Goal: Transaction & Acquisition: Subscribe to service/newsletter

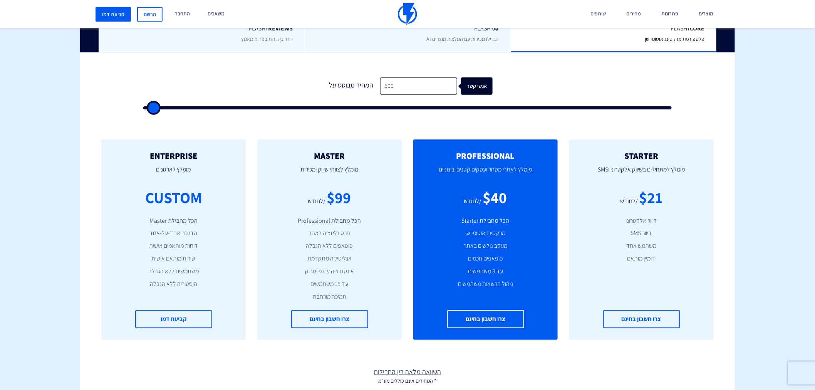
scroll to position [228, 0]
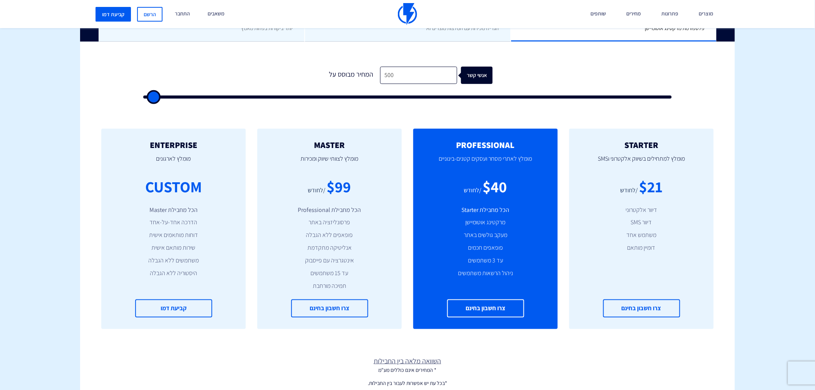
type input "1"
type input "500"
type input "13"
type input "500"
type input "130"
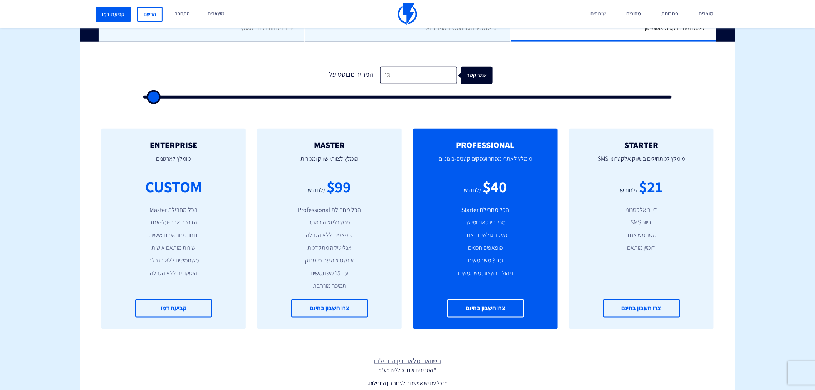
type input "500"
type input "1,300"
type input "1500"
type input "13,000"
type input "13000"
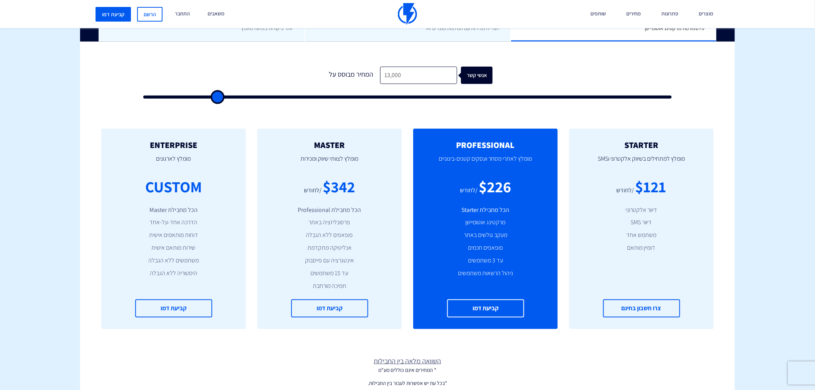
click at [406, 77] on input "13,000" at bounding box center [418, 75] width 77 height 17
type input "1"
type input "500"
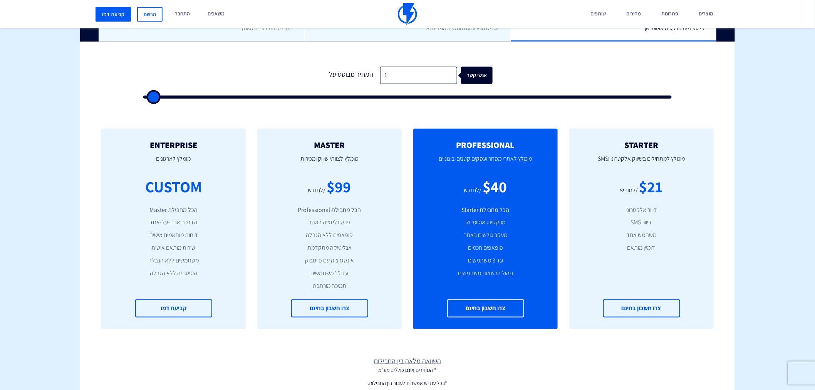
type input "16"
type input "500"
type input "160"
type input "500"
type input "1,600"
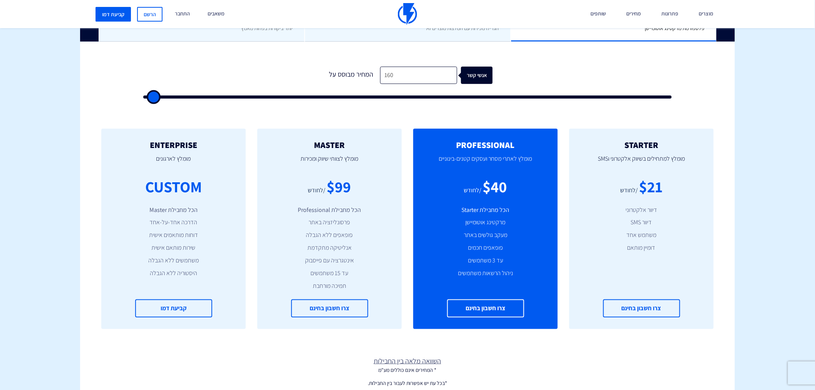
type input "1500"
type input "16,000"
type input "16000"
drag, startPoint x: 407, startPoint y: 70, endPoint x: 380, endPoint y: 70, distance: 27.3
click at [380, 70] on input "16,000" at bounding box center [418, 75] width 77 height 17
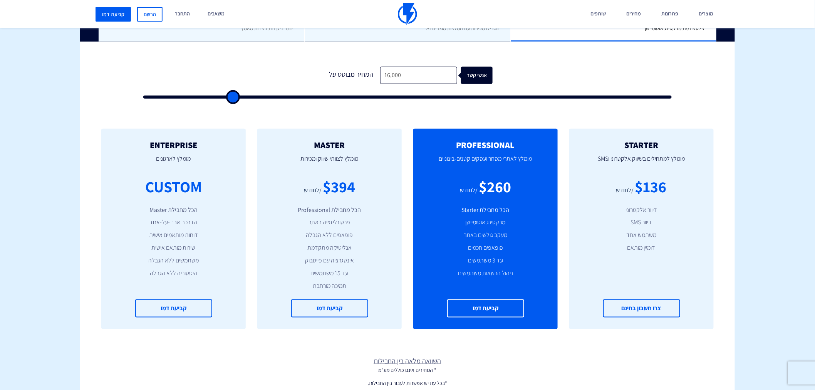
click at [407, 71] on input "16,000" at bounding box center [418, 75] width 77 height 17
type input "1"
type input "500"
type input "18"
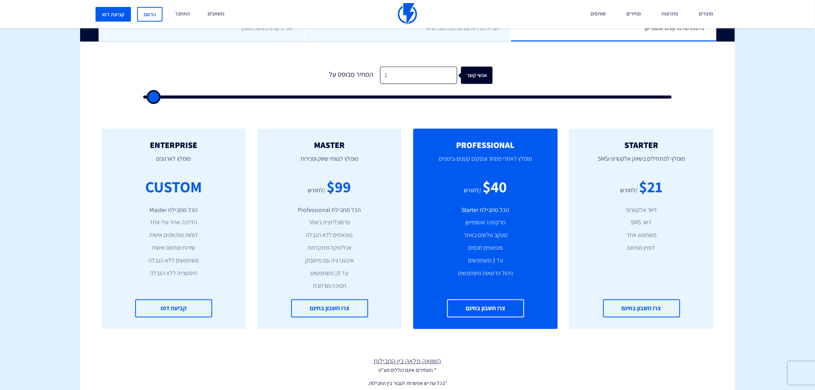
type input "500"
type input "180"
type input "500"
type input "1,800"
type input "2000"
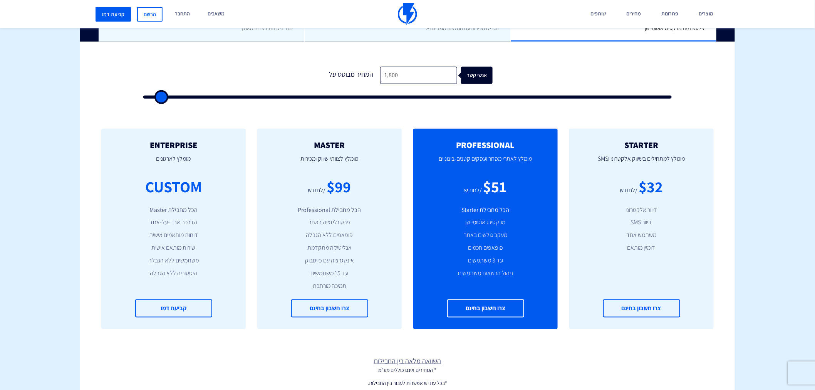
type input "18,000"
type input "18000"
drag, startPoint x: 336, startPoint y: 186, endPoint x: 354, endPoint y: 186, distance: 17.7
click at [354, 186] on div "$426" at bounding box center [339, 187] width 32 height 22
click at [347, 188] on div "$426" at bounding box center [339, 187] width 32 height 22
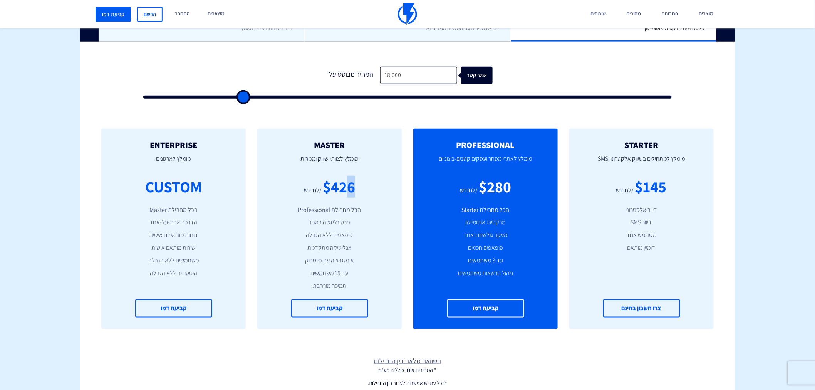
drag, startPoint x: 343, startPoint y: 188, endPoint x: 363, endPoint y: 189, distance: 19.7
click at [363, 189] on div "$426 /לחודש" at bounding box center [329, 187] width 121 height 22
click at [408, 70] on input "18,000" at bounding box center [418, 75] width 77 height 17
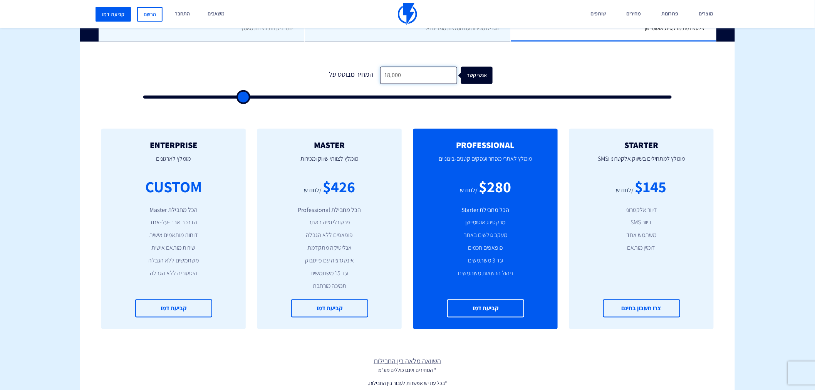
type input "1"
type input "500"
type input "17"
type input "500"
type input "175"
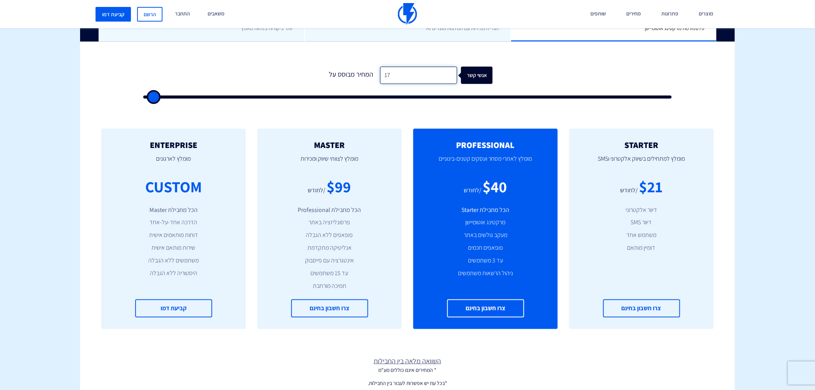
type input "500"
type input "1,750"
type input "2000"
type input "17,500"
type input "17500"
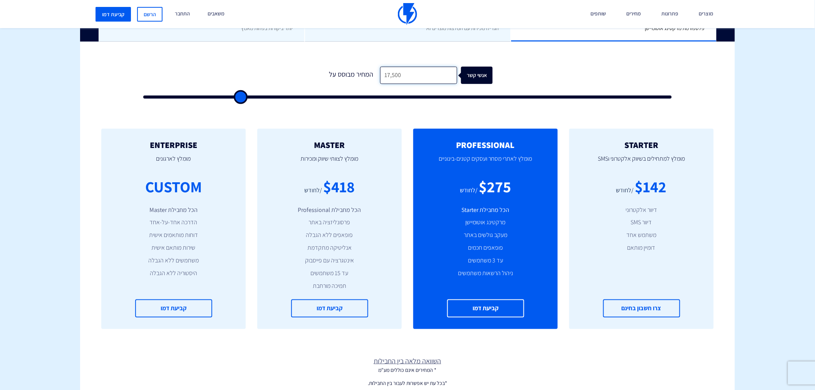
drag, startPoint x: 394, startPoint y: 77, endPoint x: 376, endPoint y: 75, distance: 17.9
click at [380, 75] on input "17,500" at bounding box center [418, 75] width 77 height 17
click at [414, 73] on input "17,500" at bounding box center [418, 75] width 77 height 17
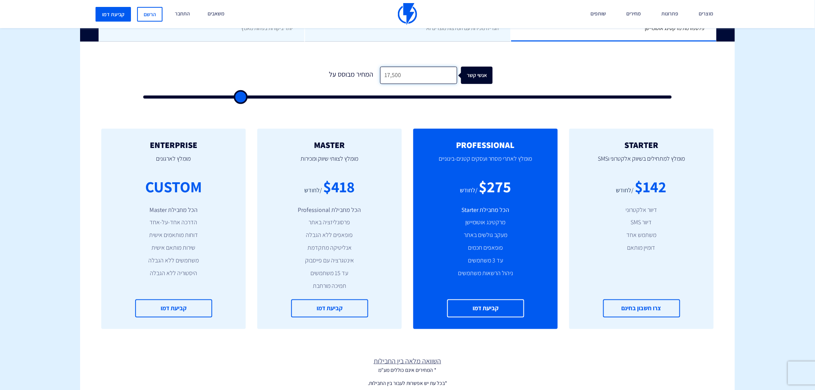
click at [414, 76] on input "17,500" at bounding box center [418, 75] width 77 height 17
drag, startPoint x: 410, startPoint y: 74, endPoint x: 380, endPoint y: 74, distance: 30.0
click at [380, 74] on input "17,500" at bounding box center [418, 75] width 77 height 17
click at [398, 81] on input "17,500" at bounding box center [418, 75] width 77 height 17
drag, startPoint x: 398, startPoint y: 81, endPoint x: 378, endPoint y: 81, distance: 20.0
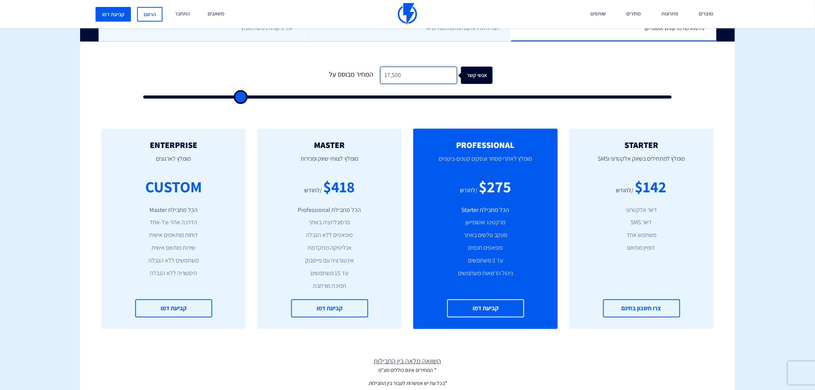
click at [380, 81] on input "17,500" at bounding box center [418, 75] width 77 height 17
type input "1"
type input "500"
type input "18"
type input "500"
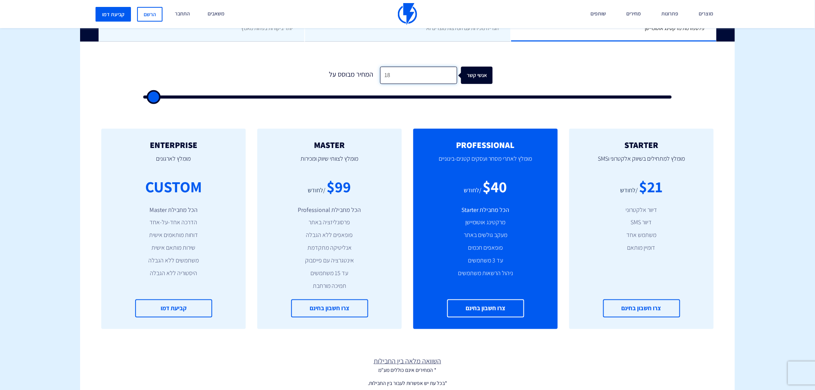
type input "180"
type input "500"
type input "1,800"
type input "2000"
type input "18,000"
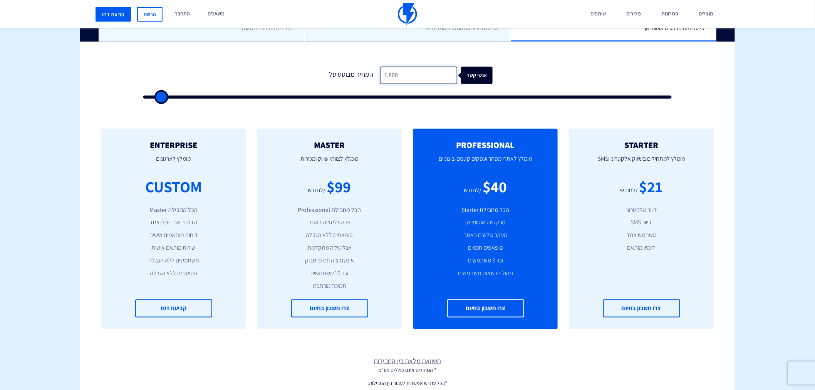
type input "18000"
type input "18,000"
drag, startPoint x: 244, startPoint y: 215, endPoint x: 255, endPoint y: 198, distance: 20.5
click at [255, 198] on div "MASTER [PERSON_NAME] לצוותי שיווק ומכירות $426 /לחודש הכל מחבילת Professional פ…" at bounding box center [330, 229] width 156 height 200
click at [258, 285] on div "MASTER [PERSON_NAME] לצוותי שיווק ומכירות $426 /לחודש הכל מחבילת Professional פ…" at bounding box center [329, 229] width 144 height 200
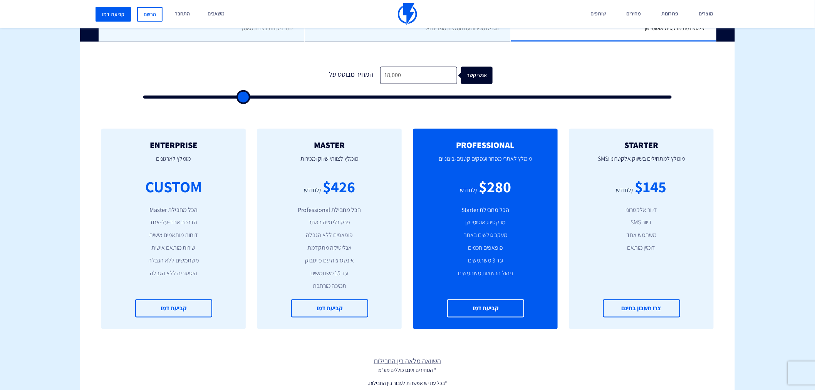
click at [254, 317] on div "MASTER [PERSON_NAME] לצוותי שיווק ומכירות $426 /לחודש הכל מחבילת Professional פ…" at bounding box center [330, 229] width 156 height 200
click at [243, 337] on div "STARTER מומלץ למתחילים בשיווק אלקטרוני וSMS $145 /לחודש דיוור אלקטרוני דיוור SM…" at bounding box center [407, 228] width 655 height 231
click at [247, 329] on div "STARTER מומלץ למתחילים בשיווק אלקטרוני וSMS $145 /לחודש דיוור אלקטרוני דיוור SM…" at bounding box center [407, 228] width 655 height 231
click at [247, 325] on div "ENTERPRISE מומלץ לארגונים CUSTOM הכל מחבילת Master הדרכה אחד-על-אחד דוחות מותאמ…" at bounding box center [174, 229] width 156 height 200
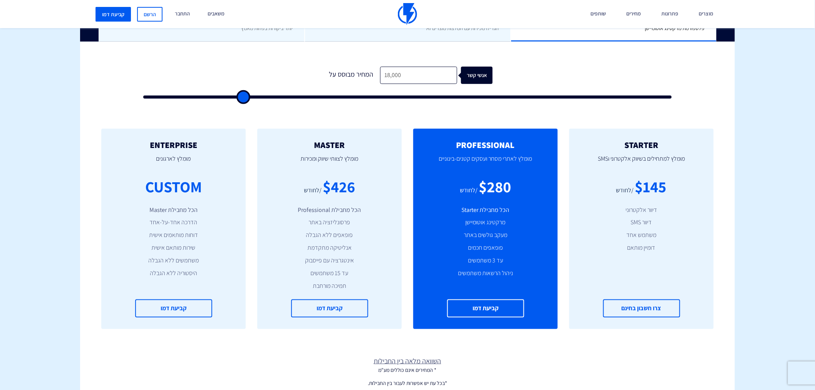
click at [247, 325] on div "ENTERPRISE מומלץ לארגונים CUSTOM הכל מחבילת Master הדרכה אחד-על-אחד דוחות מותאמ…" at bounding box center [174, 229] width 156 height 200
drag, startPoint x: 411, startPoint y: 75, endPoint x: 375, endPoint y: 74, distance: 35.9
click at [375, 74] on div "המחיר מבוסס על 18,000 אנשי קשר" at bounding box center [407, 75] width 170 height 17
click at [409, 117] on div "STARTER מומלץ למתחילים בשיווק אלקטרוני וSMS $145 /לחודש דיוור אלקטרוני דיוור SM…" at bounding box center [407, 228] width 655 height 231
drag, startPoint x: 416, startPoint y: 72, endPoint x: 379, endPoint y: 69, distance: 37.9
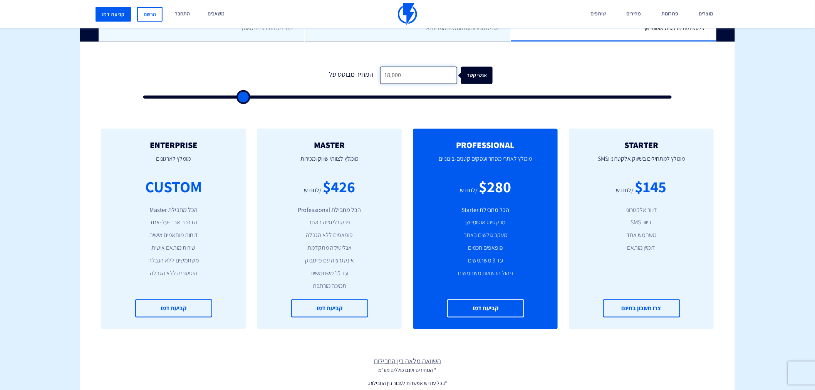
click at [380, 69] on input "18,000" at bounding box center [418, 75] width 77 height 17
drag, startPoint x: 332, startPoint y: 183, endPoint x: 352, endPoint y: 187, distance: 19.6
click at [352, 187] on div "$426" at bounding box center [339, 187] width 32 height 22
